Goal: Ask a question

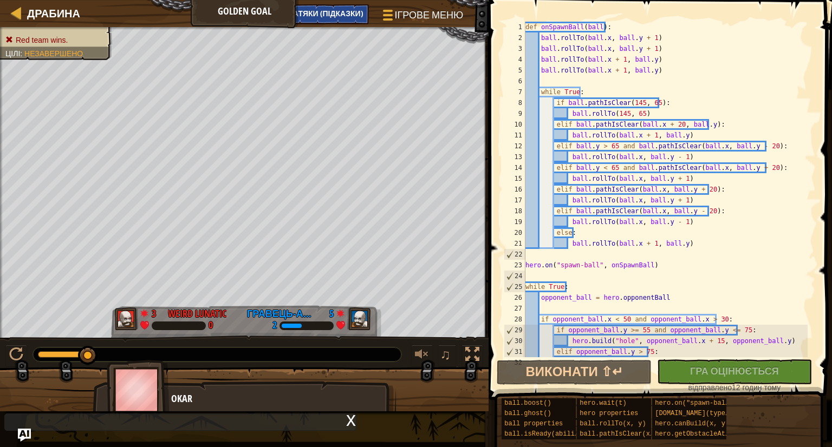
click at [353, 29] on div "Ігрове меню Готово НАТЯКИ (Підказки) Ask AI" at bounding box center [358, 16] width 222 height 25
click at [355, 15] on span "НАТЯКИ (Підказки)" at bounding box center [326, 13] width 76 height 10
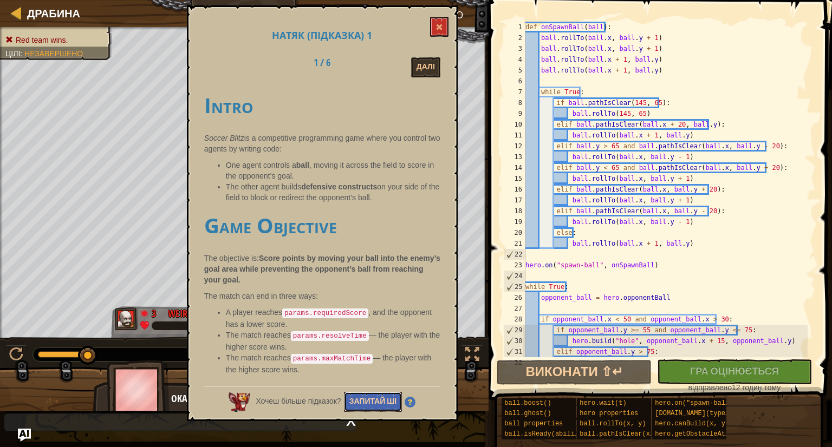
click at [386, 399] on button "Запитай ШІ" at bounding box center [373, 402] width 58 height 20
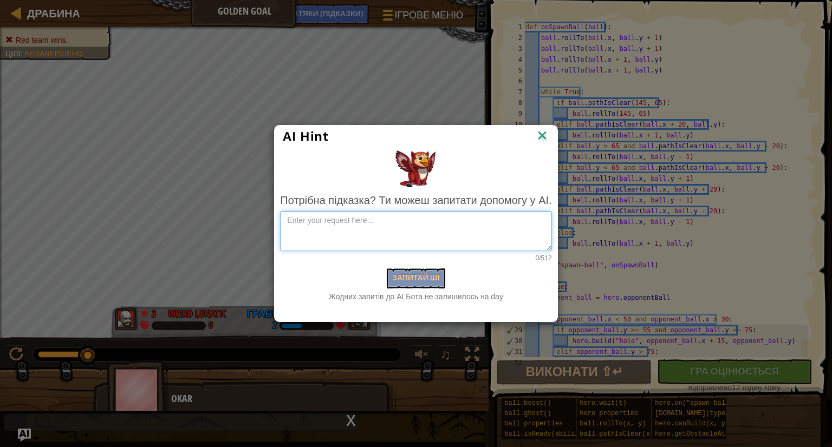
click at [409, 231] on textarea at bounding box center [415, 231] width 271 height 40
paste textarea "Зроби код для самоставлення перешкод від чужої кульки таким чином Якщо чужа кул…"
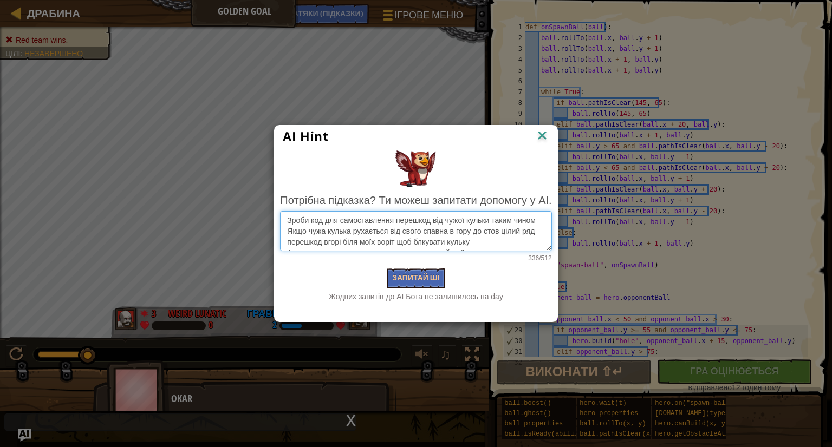
scroll to position [71, 0]
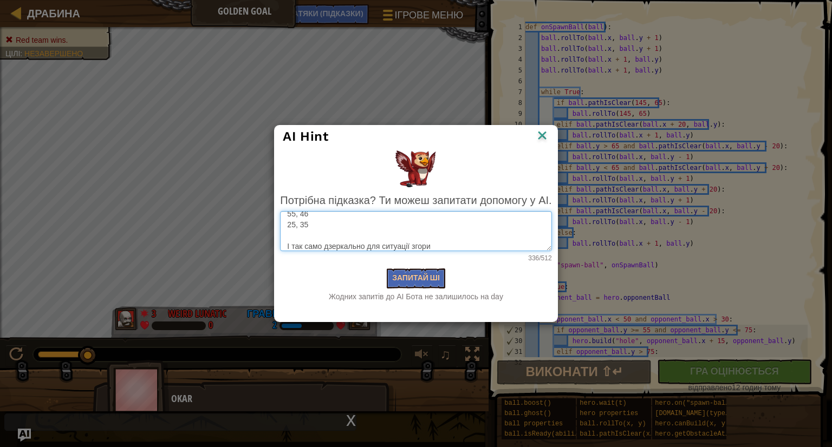
type textarea "Зроби код для самоставлення перешкод від чужої кульки таким чином Якщо чужа кул…"
click at [415, 264] on div "Потрібна підказка? Ти можеш запитати допомогу у AI. Зроби код для самоставлення…" at bounding box center [415, 247] width 271 height 109
click at [418, 277] on button "Запитай ШІ" at bounding box center [416, 279] width 58 height 20
